Goal: Find specific page/section: Find specific page/section

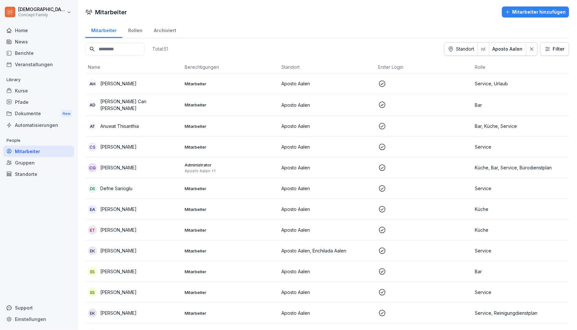
click at [22, 14] on html "[DEMOGRAPHIC_DATA][PERSON_NAME] Concept Family Home News Berichte Veranstaltung…" at bounding box center [288, 165] width 577 height 330
click at [169, 94] on html "[DEMOGRAPHIC_DATA][PERSON_NAME] Concept Family Home News Berichte Veranstaltung…" at bounding box center [288, 165] width 577 height 330
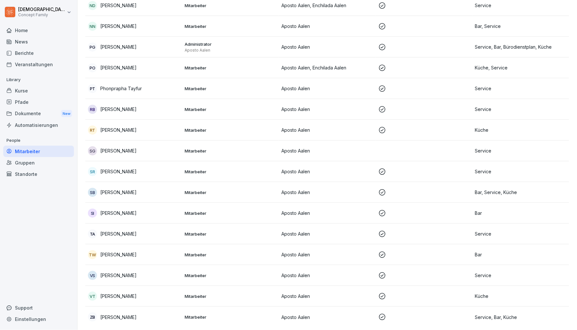
scroll to position [807, 0]
click at [109, 316] on p "[PERSON_NAME]" at bounding box center [118, 317] width 36 height 7
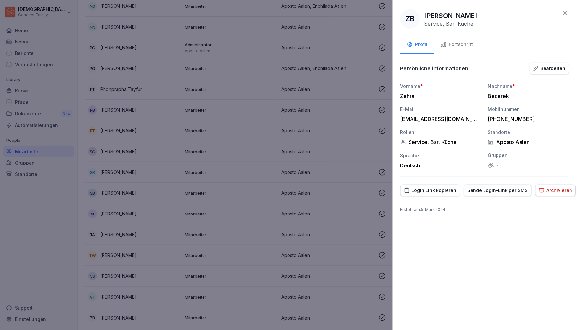
click at [37, 87] on div at bounding box center [288, 165] width 577 height 330
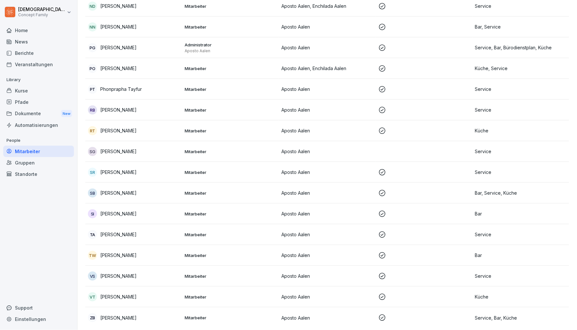
click at [27, 55] on div "Berichte" at bounding box center [38, 52] width 71 height 11
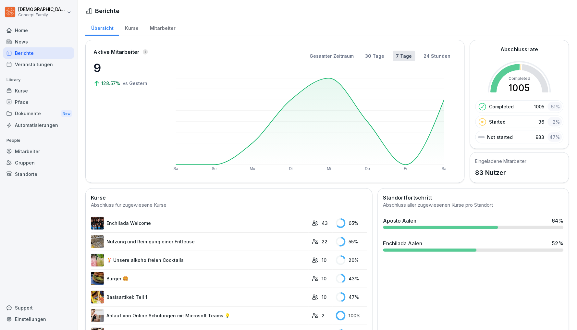
click at [162, 32] on div "Mitarbeiter" at bounding box center [162, 27] width 37 height 17
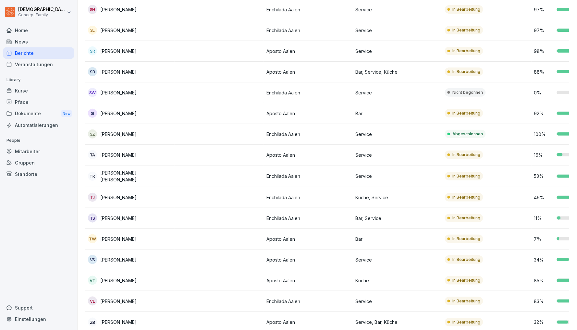
scroll to position [1470, 0]
click at [121, 319] on p "[PERSON_NAME]" at bounding box center [118, 322] width 36 height 7
